Goal: Task Accomplishment & Management: Manage account settings

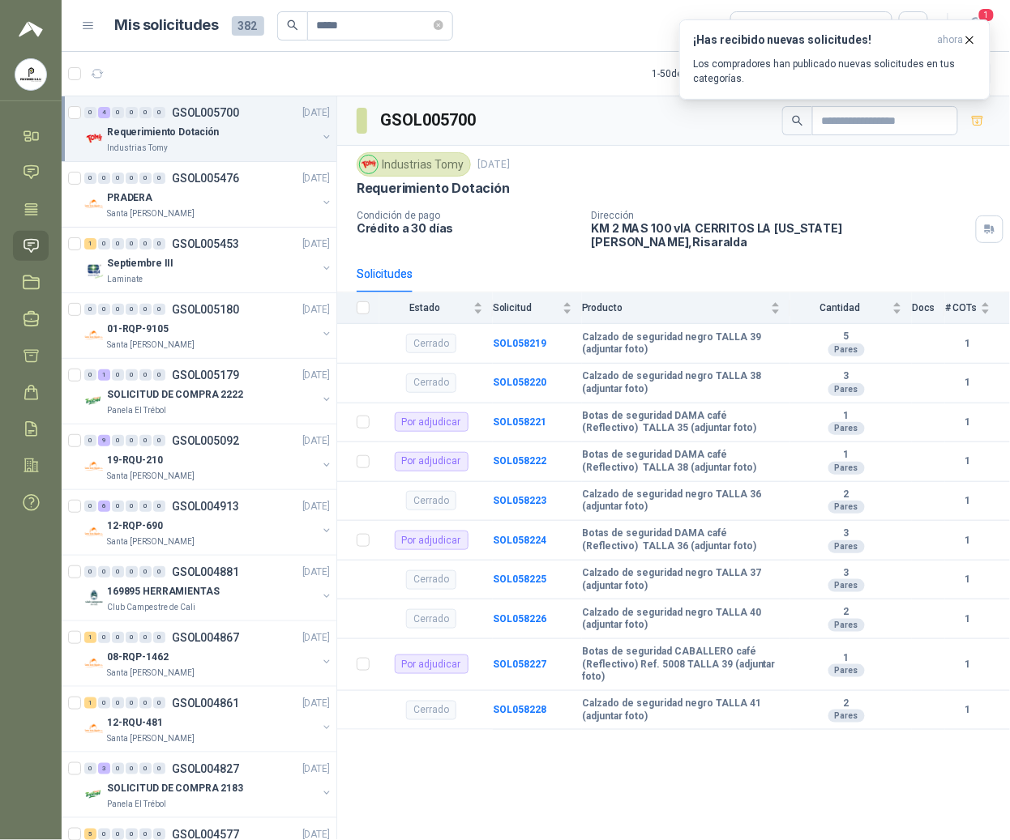
click at [969, 42] on icon "button" at bounding box center [970, 40] width 14 height 14
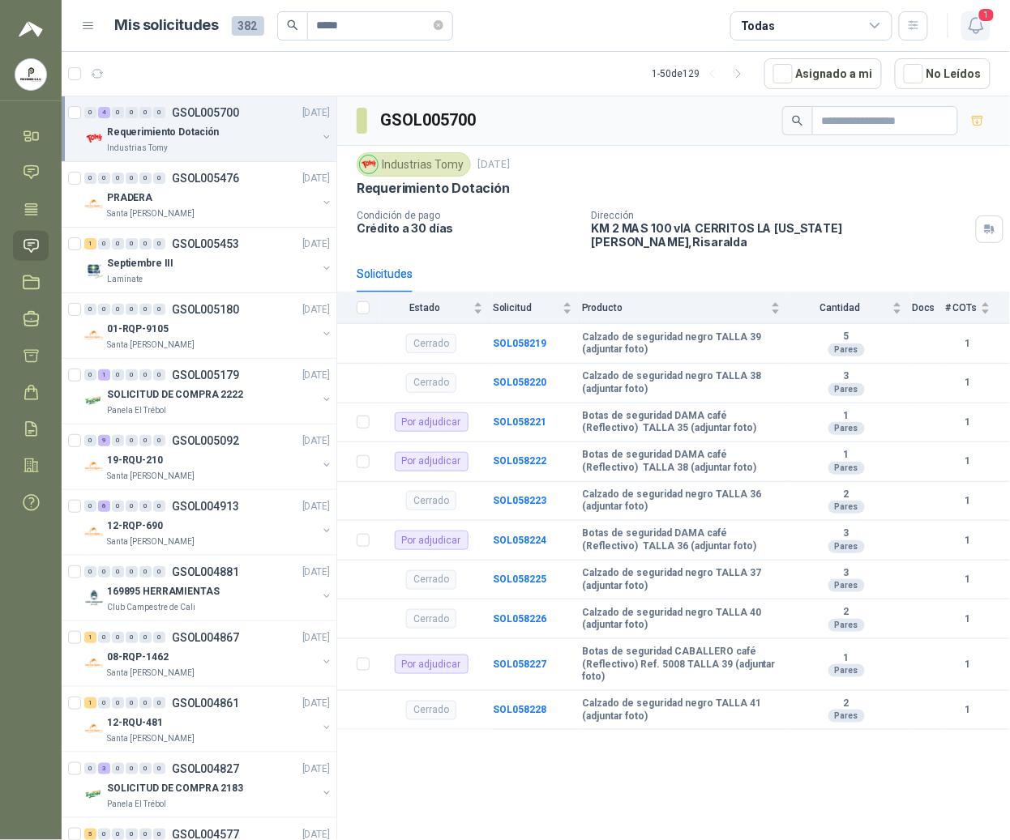
click at [972, 26] on icon "button" at bounding box center [976, 25] width 20 height 20
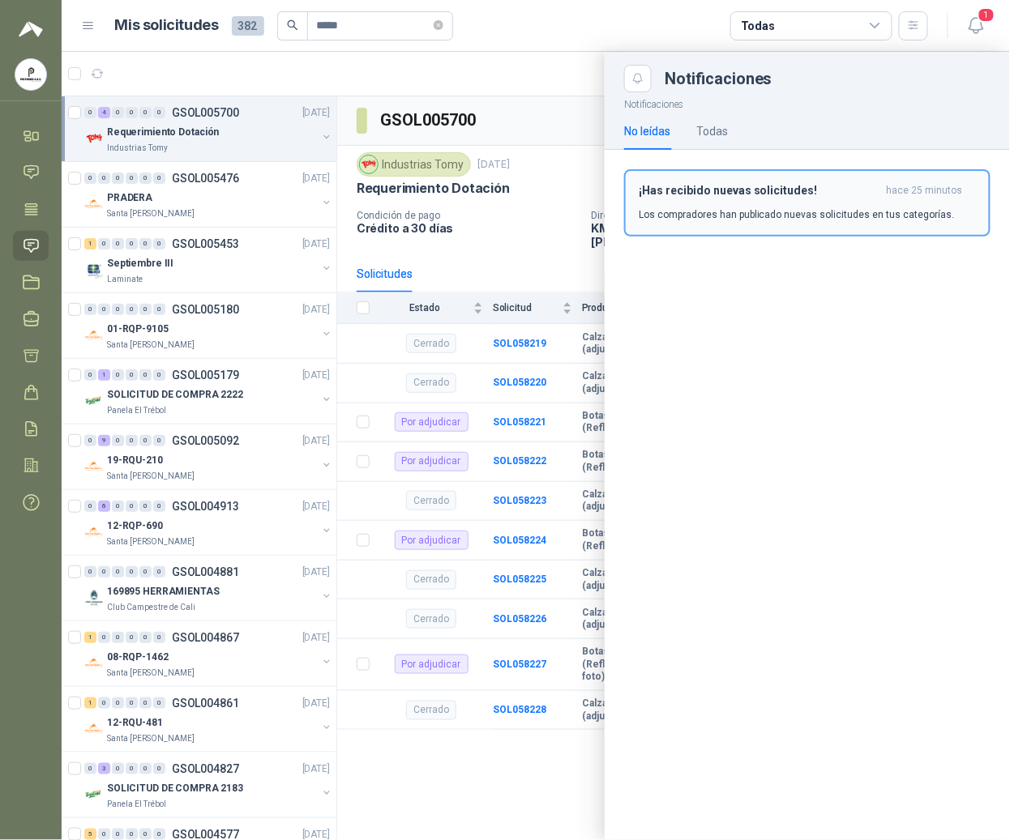
click at [676, 201] on div "¡Has recibido nuevas solicitudes! hace 25 minutos Los compradores han publicado…" at bounding box center [806, 203] width 337 height 38
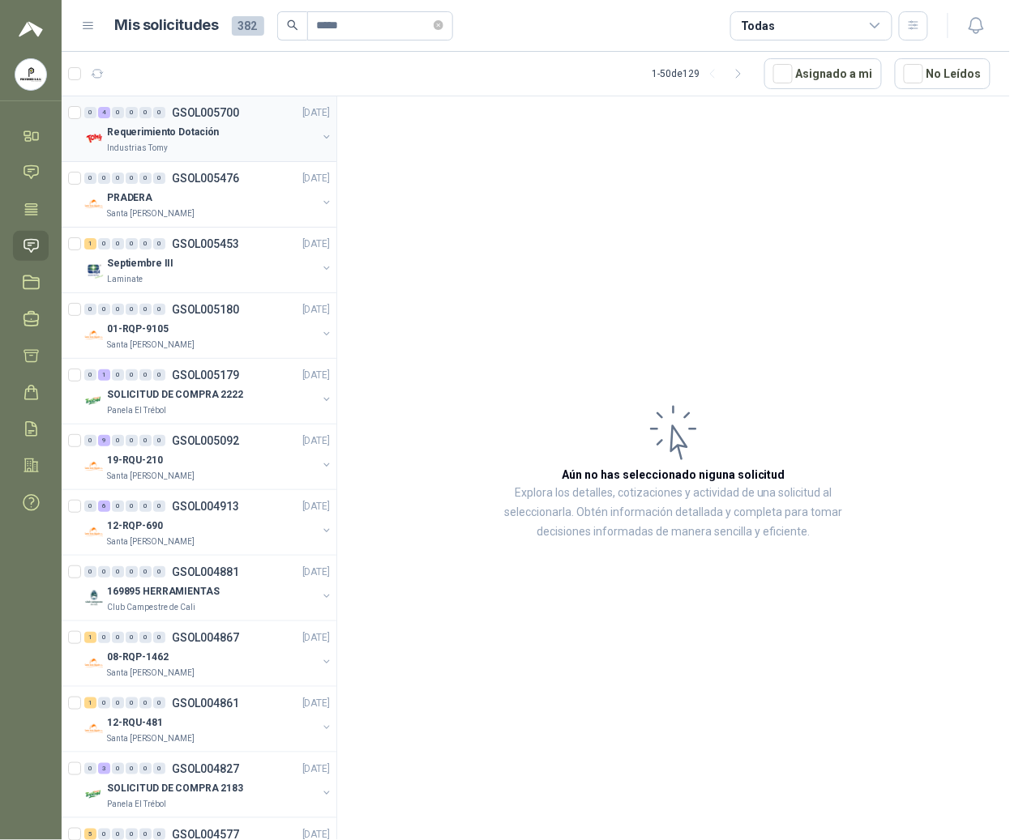
click at [173, 147] on div "Industrias Tomy" at bounding box center [212, 148] width 210 height 13
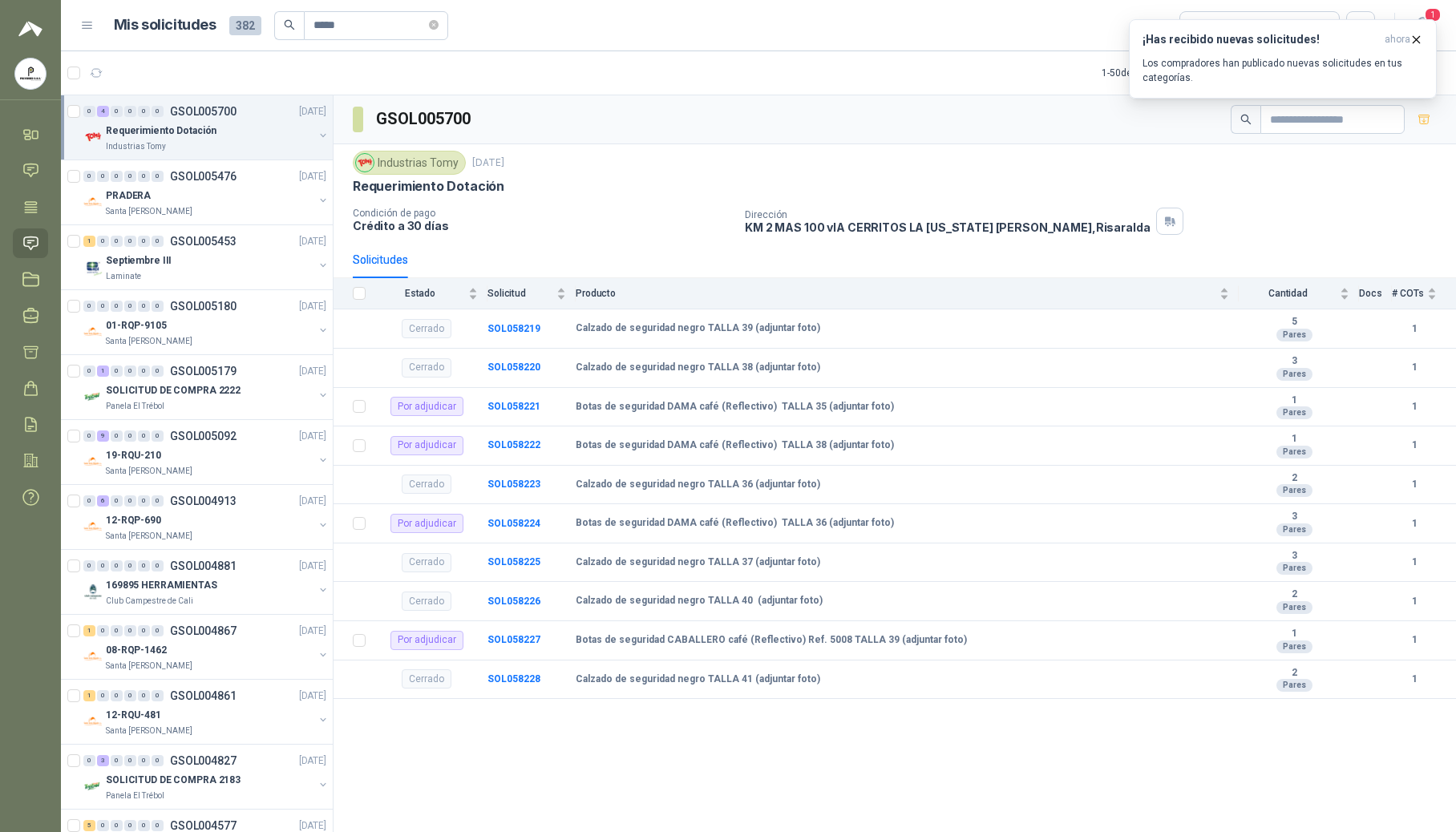
click at [143, 126] on p "Requerimiento Dotación" at bounding box center [161, 131] width 111 height 15
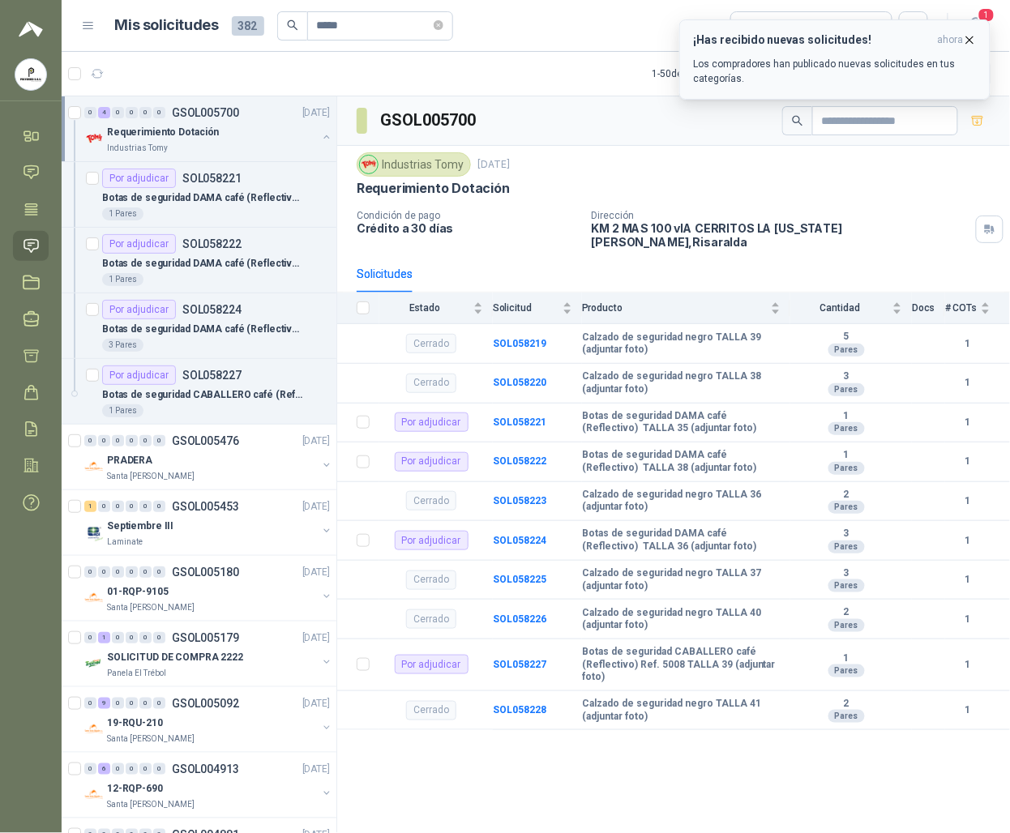
click at [964, 44] on icon "button" at bounding box center [970, 40] width 14 height 14
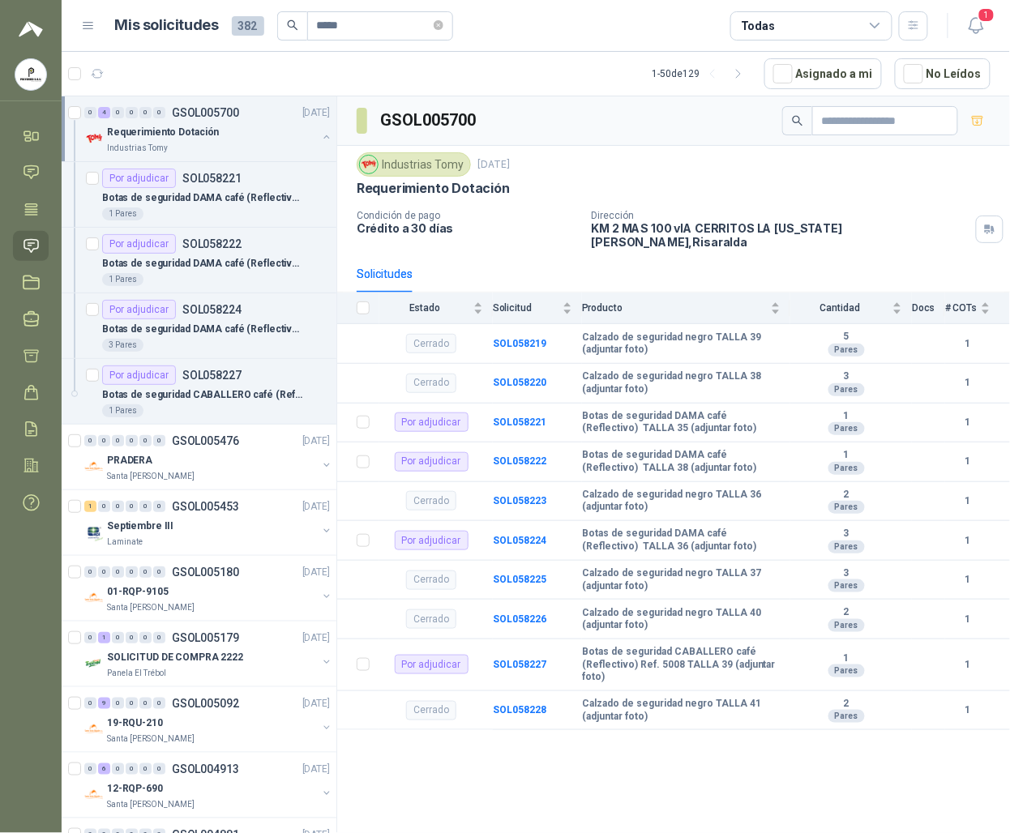
click at [99, 123] on div "Requerimiento Dotación Industrias Tomy" at bounding box center [208, 138] width 249 height 32
